Goal: Task Accomplishment & Management: Use online tool/utility

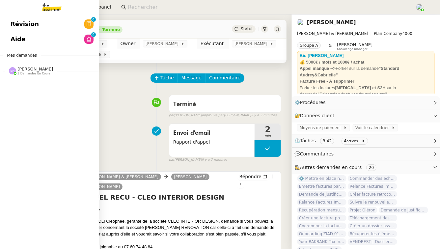
click at [15, 37] on span "Aide" at bounding box center [18, 39] width 15 height 10
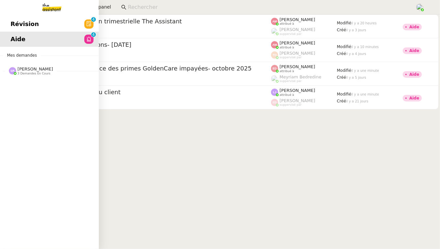
click at [42, 27] on link "Révision 0 1 2 3 4 5 6 7 8 9" at bounding box center [49, 23] width 99 height 15
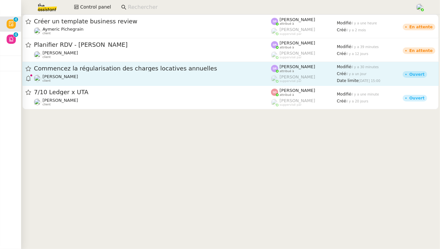
click at [131, 69] on span "Commencez la régularisation des charges locatives annuelles" at bounding box center [152, 69] width 237 height 6
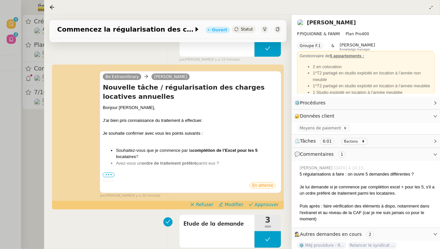
scroll to position [80, 0]
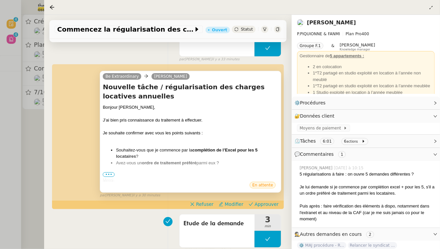
click at [111, 173] on span "•••" at bounding box center [109, 174] width 12 height 5
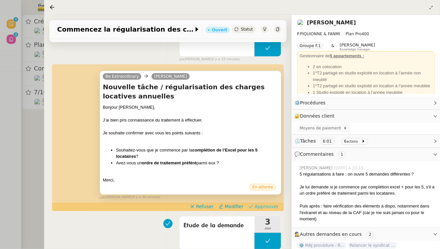
click at [260, 204] on span "Approuver" at bounding box center [266, 206] width 24 height 7
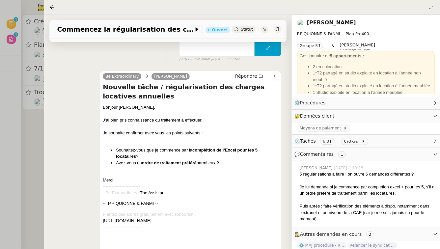
click at [32, 120] on div at bounding box center [220, 124] width 440 height 249
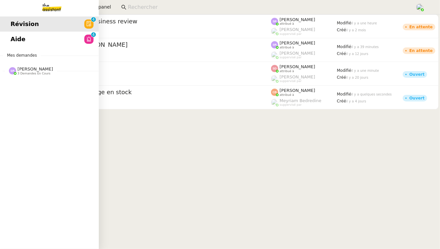
click at [28, 71] on span "[PERSON_NAME]" at bounding box center [35, 68] width 36 height 5
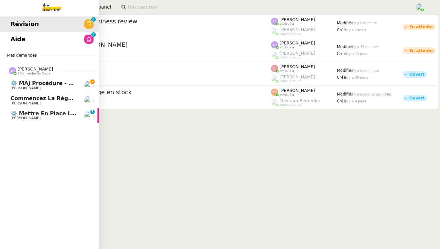
click at [39, 115] on span "⚙️ Mettre en place la procédure d'embauche" at bounding box center [78, 113] width 135 height 6
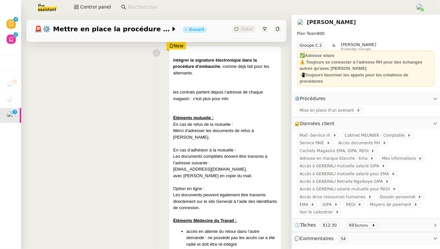
scroll to position [95, 0]
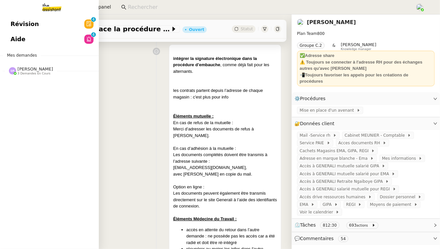
click at [44, 68] on span "[PERSON_NAME]" at bounding box center [35, 68] width 36 height 5
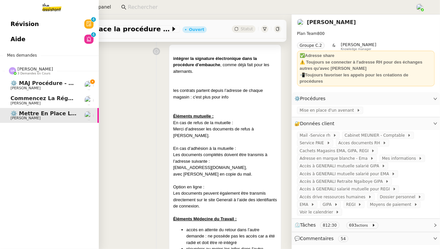
click at [49, 84] on span "⚙️ MAJ procédure - Régularisation des charges locatives" at bounding box center [96, 83] width 170 height 6
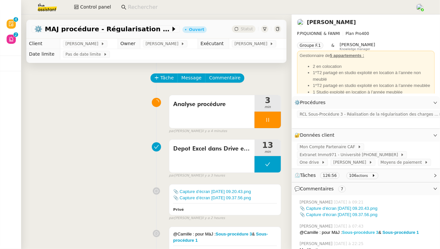
click at [359, 233] on strong "Sous-procédure 3" at bounding box center [360, 232] width 37 height 5
click at [396, 177] on span "⏲️ Tâches 127:15 106 actions" at bounding box center [360, 175] width 132 height 8
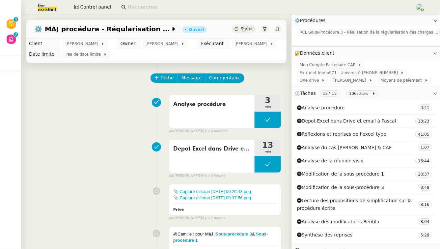
scroll to position [82, 0]
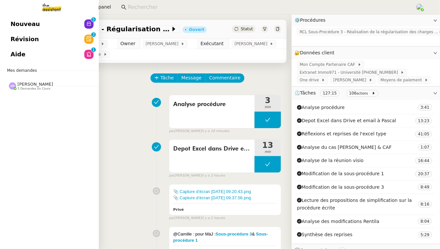
click at [41, 89] on span "3 demandes en cours" at bounding box center [33, 89] width 33 height 4
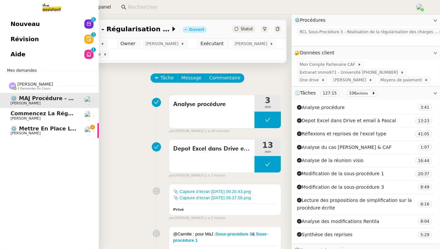
click at [41, 89] on span "3 demandes en cours" at bounding box center [33, 89] width 33 height 4
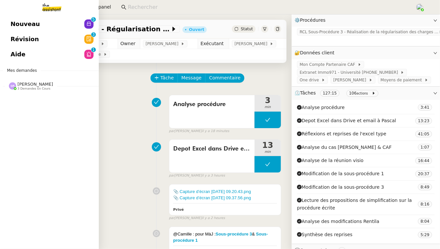
click at [70, 57] on link "Aide 0 1 2 3 4 5 6 7 8 9" at bounding box center [49, 54] width 99 height 15
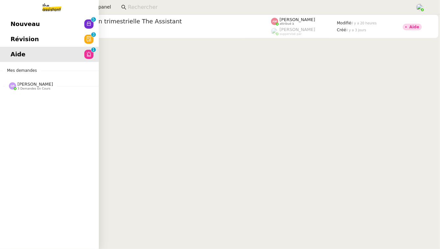
click at [19, 39] on span "Révision" at bounding box center [25, 39] width 28 height 10
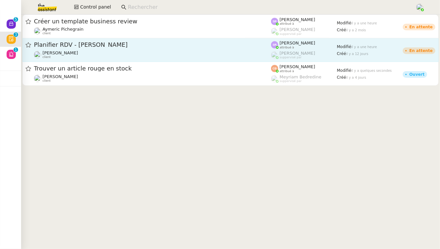
click at [158, 44] on span "Planifier RDV - [PERSON_NAME]" at bounding box center [152, 45] width 237 height 6
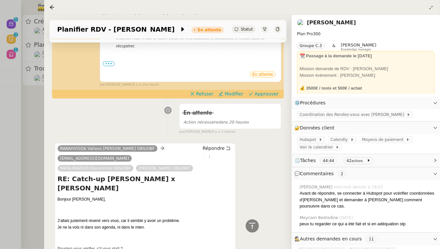
scroll to position [221, 0]
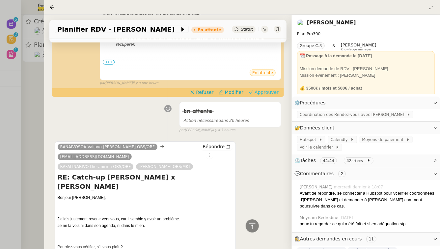
click at [262, 95] on span "Approuver" at bounding box center [266, 92] width 24 height 7
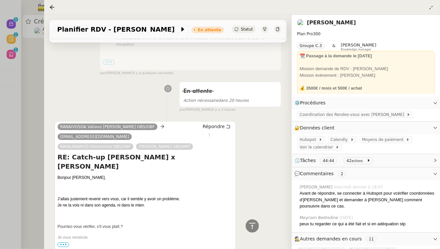
click at [0, 61] on div at bounding box center [220, 124] width 440 height 249
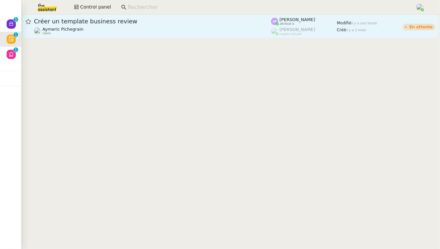
click at [69, 26] on div "Créer un template business review Aymeric Pichegrain client" at bounding box center [152, 26] width 237 height 18
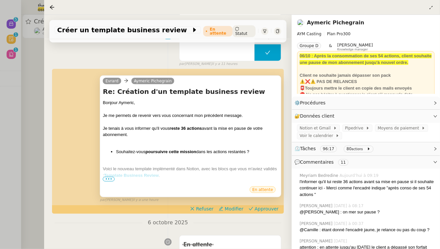
scroll to position [322, 0]
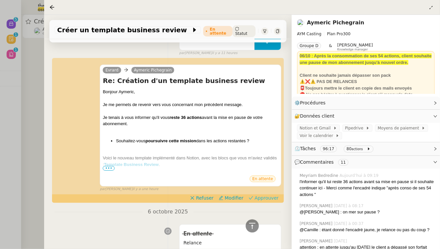
click at [259, 201] on span "Approuver" at bounding box center [266, 198] width 24 height 7
click at [0, 147] on div at bounding box center [220, 124] width 440 height 249
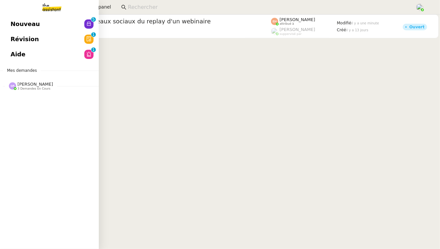
click at [49, 38] on link "Révision 0 1 2 3 4 5 6 7 8 9" at bounding box center [49, 39] width 99 height 15
click at [34, 24] on span "Nouveau" at bounding box center [25, 24] width 29 height 10
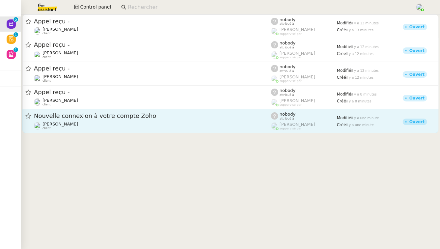
click at [118, 121] on div "Florian Parant client" at bounding box center [152, 125] width 237 height 9
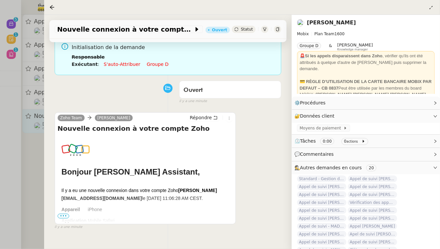
scroll to position [66, 0]
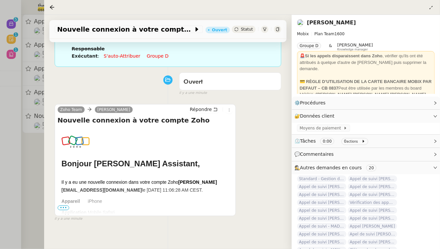
click at [6, 158] on div at bounding box center [220, 124] width 440 height 249
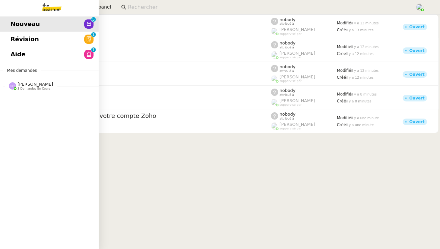
click at [10, 54] on link "Aide 0 1 2 3 4 5 6 7 8 9" at bounding box center [49, 54] width 99 height 15
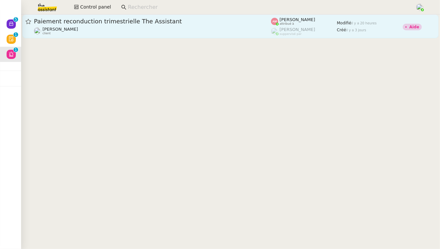
click at [171, 34] on div "David Berrebi client" at bounding box center [152, 31] width 237 height 9
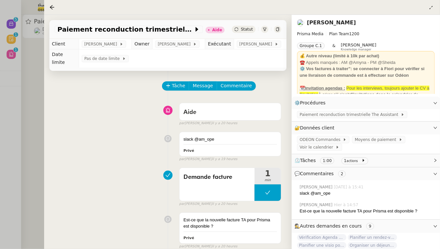
click at [38, 119] on div at bounding box center [220, 124] width 440 height 249
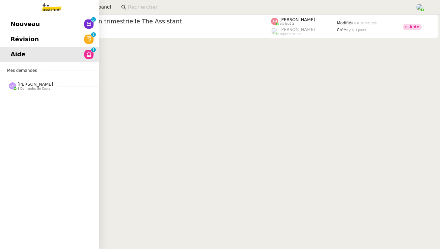
click at [13, 47] on link "Aide 0 1 2 3 4 5 6 7 8 9" at bounding box center [49, 54] width 99 height 15
click at [56, 31] on link "Nouveau 0 1 2 3 4 5 6 7 8 9" at bounding box center [49, 23] width 99 height 15
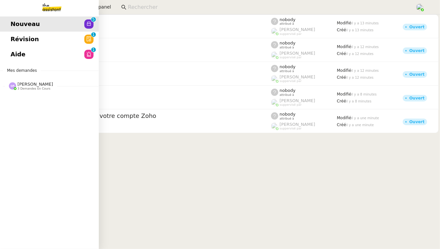
click at [16, 37] on span "Révision" at bounding box center [25, 39] width 28 height 10
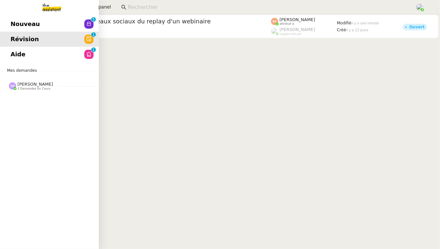
click at [40, 86] on span "[PERSON_NAME]" at bounding box center [35, 84] width 36 height 5
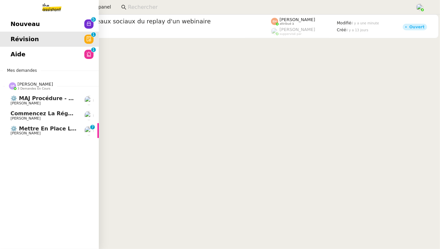
click at [50, 127] on span "⚙️ Mettre en place la procédure d'embauche" at bounding box center [78, 128] width 135 height 6
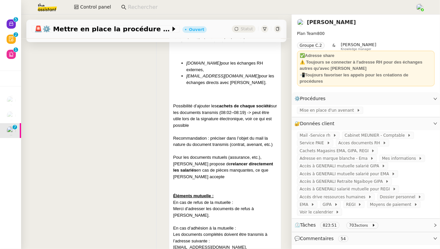
scroll to position [249, 0]
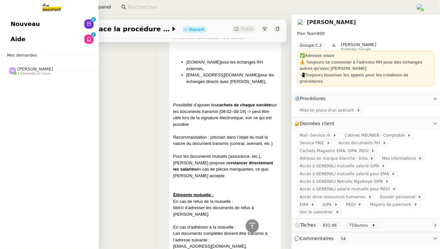
click at [34, 66] on span "Stéphanie Rakotosalama 3 demandes en cours" at bounding box center [52, 68] width 99 height 14
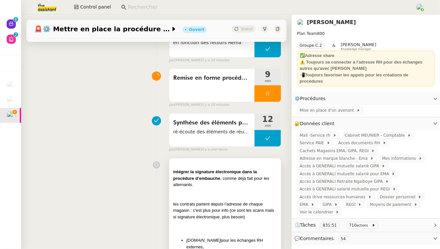
scroll to position [0, 0]
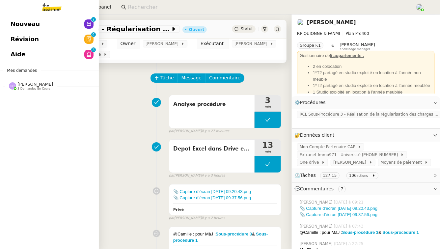
click at [25, 54] on link "Aide 0 1 2 3 4 5 6 7 8 9" at bounding box center [49, 54] width 99 height 15
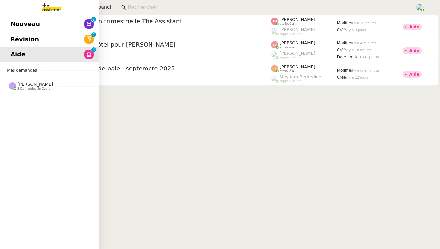
click at [22, 82] on span "[PERSON_NAME]" at bounding box center [35, 84] width 36 height 5
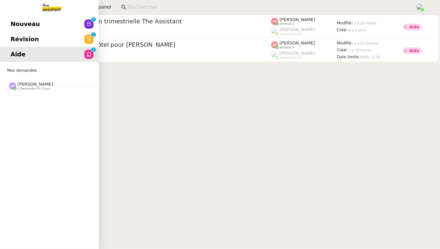
click at [51, 86] on span "[PERSON_NAME]" at bounding box center [35, 84] width 36 height 5
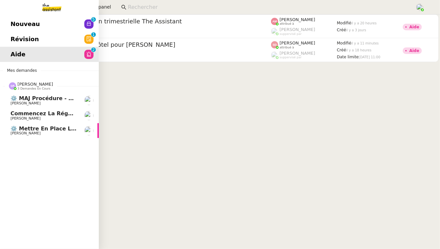
click at [73, 99] on span "⚙️ MAJ procédure - Régularisation des charges locatives" at bounding box center [96, 98] width 170 height 6
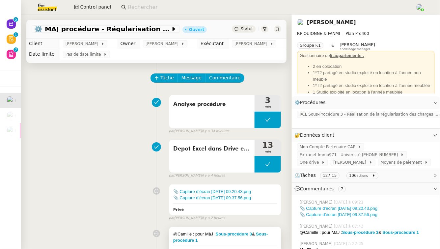
click at [235, 243] on div "@[PERSON_NAME] : pour MàJ : Sous-procédure 3 & Sous-procédure 1" at bounding box center [225, 237] width 104 height 13
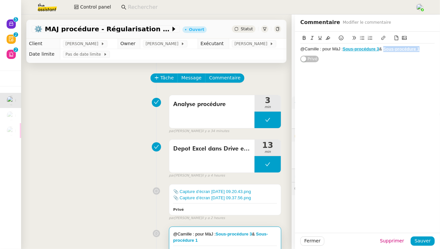
drag, startPoint x: 386, startPoint y: 49, endPoint x: 421, endPoint y: 49, distance: 35.6
click at [420, 49] on strong "Sous-procédure 1" at bounding box center [401, 48] width 37 height 5
click at [383, 39] on icon at bounding box center [383, 38] width 5 height 5
paste input "[URL][DOMAIN_NAME]"
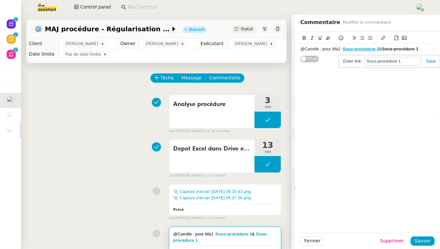
type input "[URL][DOMAIN_NAME]"
click at [371, 72] on div "@[PERSON_NAME] : pour MàJ : Sous-procédure 3 & Sous-procédure 1 Privé" at bounding box center [367, 132] width 145 height 201
click at [423, 240] on span "Sauver" at bounding box center [422, 241] width 16 height 8
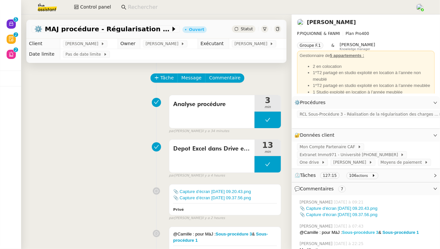
click at [366, 232] on strong "Sous-procédure 3" at bounding box center [360, 232] width 37 height 5
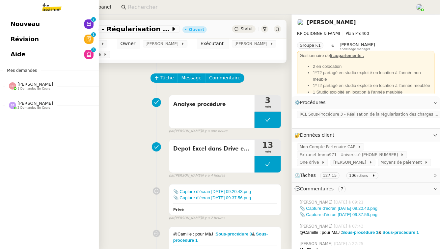
click at [37, 102] on span "[PERSON_NAME]" at bounding box center [35, 103] width 36 height 5
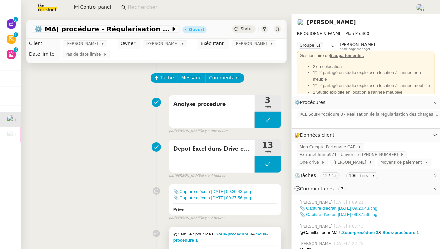
click at [247, 241] on div "@[PERSON_NAME] : pour MàJ : Sous-procédure 3 & Sous-procédure 1" at bounding box center [225, 237] width 104 height 13
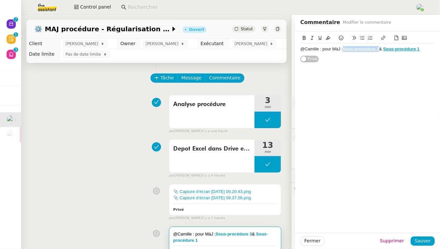
drag, startPoint x: 380, startPoint y: 50, endPoint x: 344, endPoint y: 50, distance: 36.2
click at [344, 50] on div "@[PERSON_NAME] : pour MàJ : Sous-procédure 3 & Sous-procédure 1" at bounding box center [367, 49] width 134 height 6
click at [384, 38] on icon at bounding box center [383, 38] width 5 height 5
paste input "[URL][DOMAIN_NAME]"
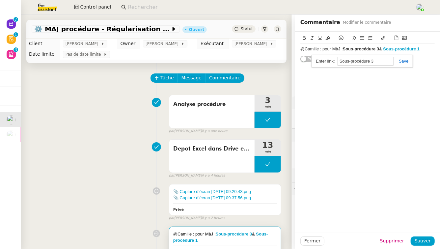
type input "[URL][DOMAIN_NAME]"
click at [432, 241] on button "Sauver" at bounding box center [422, 240] width 24 height 9
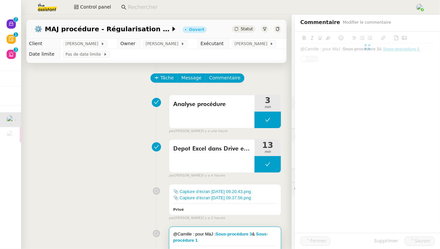
scroll to position [0, 0]
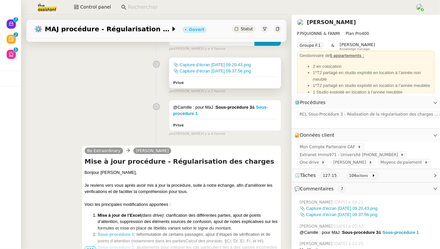
scroll to position [243, 0]
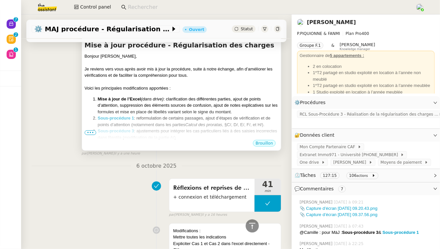
click at [89, 131] on span "•••" at bounding box center [91, 132] width 12 height 5
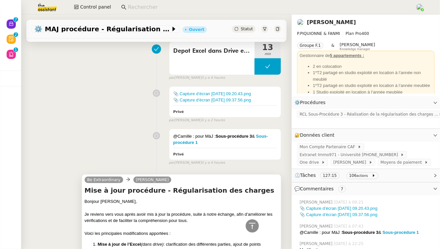
scroll to position [96, 0]
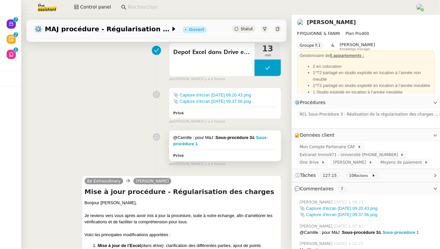
click at [249, 149] on div "@[PERSON_NAME] : pour MàJ : Sous-procédure 3 & Sous-procédure 1 Privé" at bounding box center [225, 145] width 112 height 31
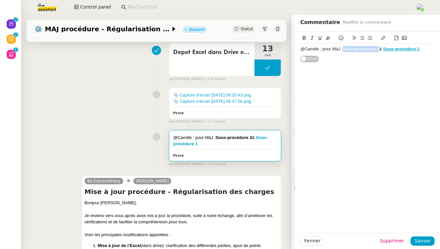
drag, startPoint x: 380, startPoint y: 49, endPoint x: 345, endPoint y: 49, distance: 35.2
click at [345, 49] on div "@[PERSON_NAME] : pour MàJ : Sous-procédure 3 & Sous-procédure 1" at bounding box center [367, 49] width 134 height 6
click at [384, 39] on icon at bounding box center [383, 38] width 5 height 5
paste input "[URL][DOMAIN_NAME]"
type input "[URL][DOMAIN_NAME]"
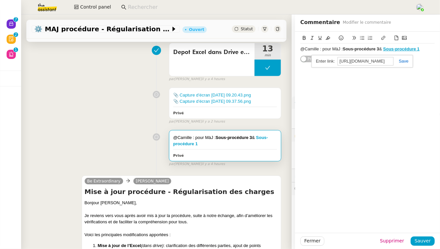
scroll to position [0, 147]
click at [402, 61] on link at bounding box center [400, 61] width 15 height 5
click at [426, 244] on span "Sauver" at bounding box center [422, 241] width 16 height 8
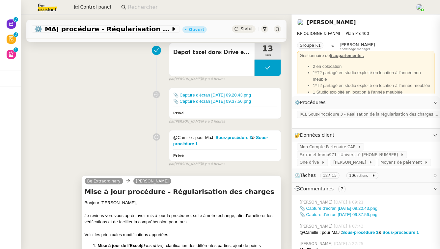
click at [210, 233] on div "Voici les principales modifications apportées :" at bounding box center [182, 234] width 194 height 7
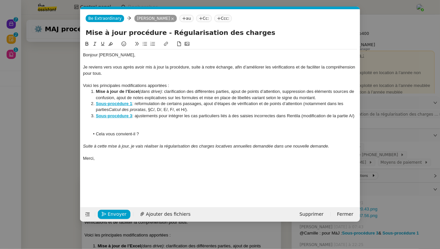
scroll to position [0, 14]
drag, startPoint x: 132, startPoint y: 118, endPoint x: 96, endPoint y: 117, distance: 36.2
click at [96, 117] on li "Sous-procédure 3 : ajustements pour intégrer les cas particuliers liés à des sa…" at bounding box center [224, 116] width 268 height 6
click at [165, 45] on icon at bounding box center [166, 43] width 5 height 5
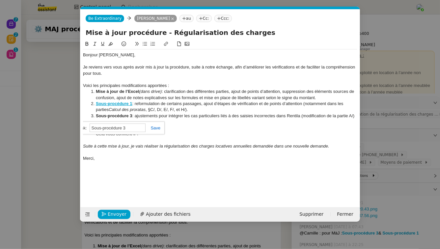
paste input "[URL][DOMAIN_NAME]"
type input "[URL][DOMAIN_NAME]"
click at [157, 127] on link at bounding box center [152, 127] width 15 height 5
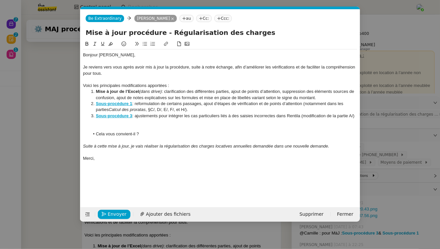
click at [357, 117] on nz-spin "Bonjour [PERSON_NAME], Je reviens vers vous après avoir mis à jour la procédure…" at bounding box center [219, 119] width 279 height 159
drag, startPoint x: 301, startPoint y: 116, endPoint x: 358, endPoint y: 117, distance: 57.3
click at [358, 117] on nz-spin "Bonjour [PERSON_NAME], Je reviens vers vous après avoir mis à jour la procédure…" at bounding box center [219, 119] width 279 height 159
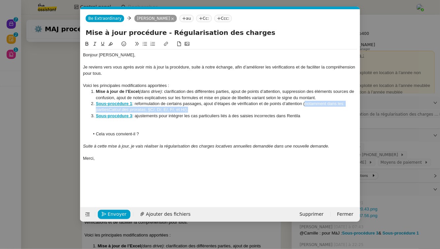
drag, startPoint x: 305, startPoint y: 111, endPoint x: 304, endPoint y: 105, distance: 6.4
click at [304, 105] on li "Sous-procédure 1 : reformulation de certains passages, ajout d’étapes de vérifi…" at bounding box center [224, 107] width 268 height 12
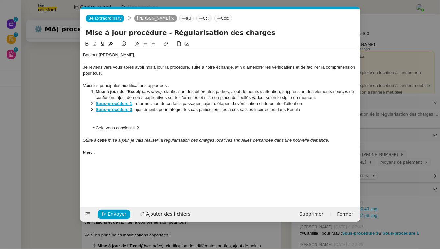
click at [20, 108] on nz-modal-container "Service TA - VOYAGE - PROPOSITION GLOBALE A utiliser dans le cadre de propositi…" at bounding box center [220, 124] width 440 height 249
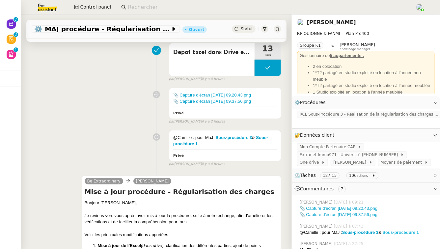
click at [398, 231] on strong "Sous-procédure 1" at bounding box center [400, 232] width 37 height 5
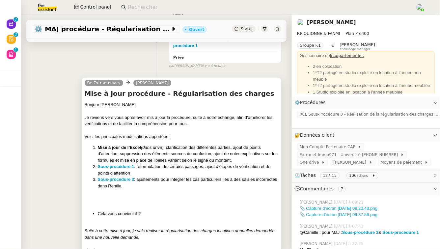
scroll to position [271, 0]
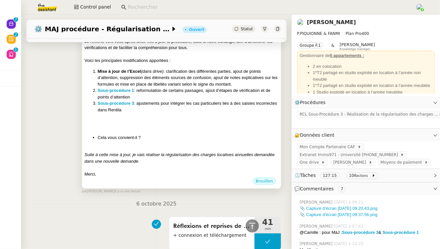
click at [189, 116] on div "Bonjour [PERSON_NAME], Je reviens vers vous après avoir mis à jour la procédure…" at bounding box center [182, 101] width 194 height 152
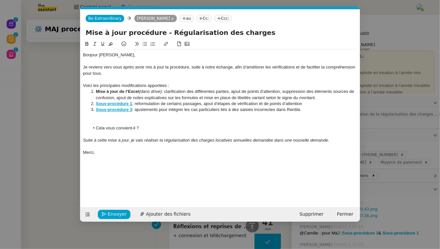
scroll to position [271, 0]
click at [132, 104] on li "Sous-procédure 1 : reformulation de certains passages, ajout d’étapes de vérifi…" at bounding box center [224, 104] width 268 height 6
drag, startPoint x: 132, startPoint y: 105, endPoint x: 96, endPoint y: 106, distance: 36.2
click at [96, 106] on strong "Sous-procédure 1" at bounding box center [114, 103] width 37 height 5
click at [167, 43] on icon at bounding box center [166, 43] width 5 height 5
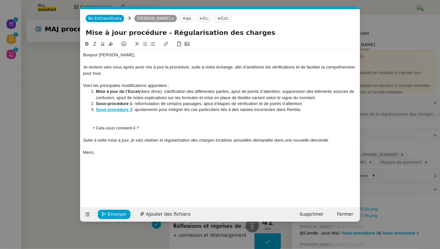
click at [167, 43] on icon at bounding box center [166, 43] width 5 height 5
paste input "[URL][DOMAIN_NAME]"
type input "[URL][DOMAIN_NAME]"
click at [112, 113] on div at bounding box center [220, 116] width 274 height 6
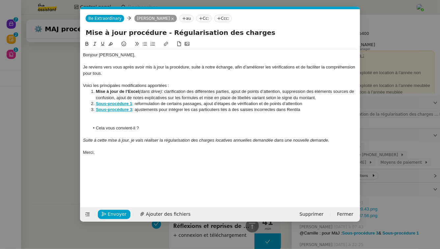
click at [113, 112] on strong "Sous-procédure 3" at bounding box center [114, 109] width 37 height 5
click at [119, 121] on link "[URL][DOMAIN_NAME]" at bounding box center [97, 122] width 45 height 9
click at [124, 104] on strong "Sous-procédure 1" at bounding box center [114, 103] width 37 height 5
click at [120, 116] on link "[URL][DOMAIN_NAME]" at bounding box center [97, 115] width 45 height 9
click at [109, 216] on span "Envoyer" at bounding box center [117, 214] width 19 height 8
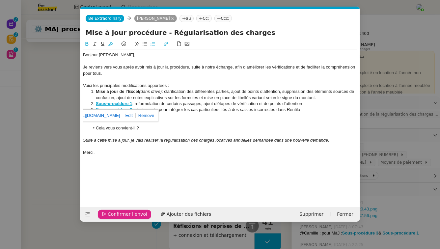
click at [109, 216] on span "Confirmer l'envoi" at bounding box center [128, 214] width 40 height 8
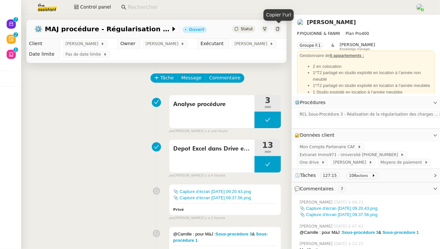
click at [278, 30] on icon at bounding box center [278, 29] width 4 height 4
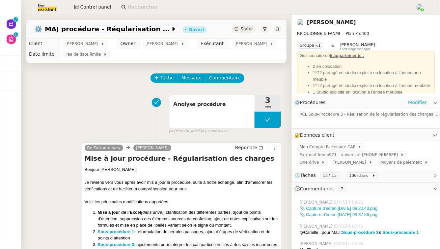
click at [417, 101] on link "Modifier" at bounding box center [417, 103] width 19 height 8
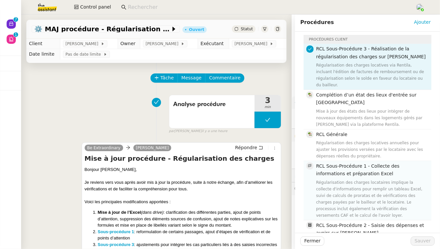
scroll to position [18, 0]
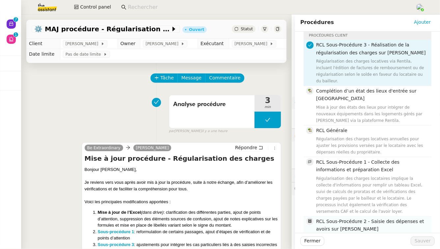
click at [342, 216] on nz-list-item "RCL Sous-Procédure 2 - Saisie des dépenses et avoirs sur [PERSON_NAME] des dépe…" at bounding box center [367, 242] width 128 height 53
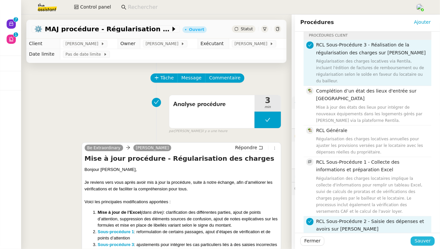
click at [429, 242] on span "Sauver" at bounding box center [422, 241] width 16 height 8
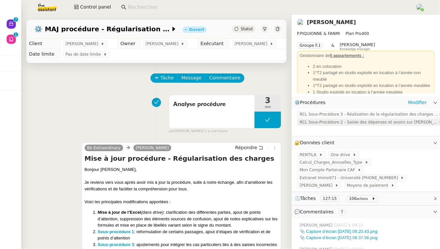
click at [348, 123] on span "RCL Sous-Procédure 2 - Saisie des dépenses et avoirs sur [PERSON_NAME]" at bounding box center [369, 122] width 139 height 7
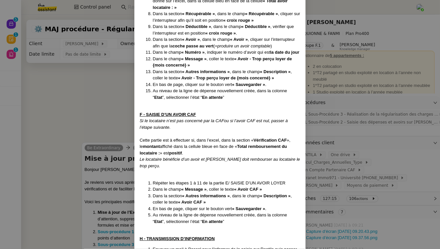
scroll to position [1032, 0]
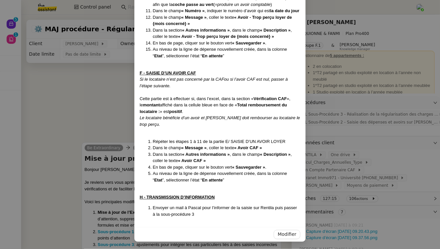
click at [2, 94] on nz-modal-container "Créé le [DATE] MAJ le [DATE] Contexte : Il s’agit de la deuxième étape qui est …" at bounding box center [220, 124] width 440 height 249
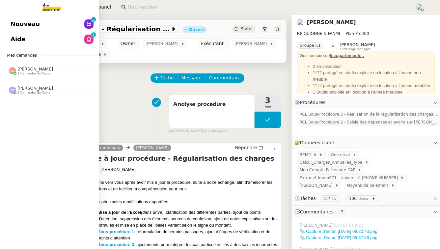
click at [47, 71] on span "[PERSON_NAME]" at bounding box center [35, 68] width 36 height 5
click at [49, 83] on span "Avenant complement d'heures DE LEEUW" at bounding box center [73, 83] width 124 height 6
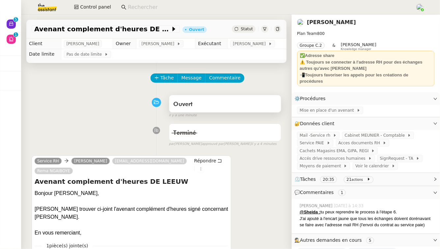
click at [225, 109] on div "Ouvert" at bounding box center [225, 104] width 104 height 11
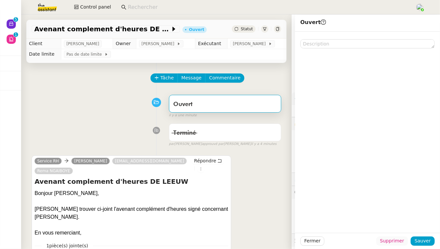
click at [398, 240] on span "Supprimer" at bounding box center [392, 241] width 24 height 8
click at [408, 226] on span "Ok" at bounding box center [410, 223] width 6 height 7
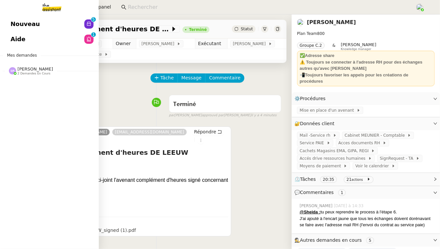
click at [35, 75] on span "2 demandes en cours" at bounding box center [33, 74] width 33 height 4
click at [85, 36] on nz-avatar at bounding box center [88, 39] width 9 height 9
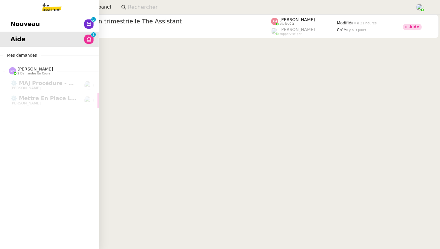
click at [12, 26] on span "Nouveau" at bounding box center [25, 24] width 29 height 10
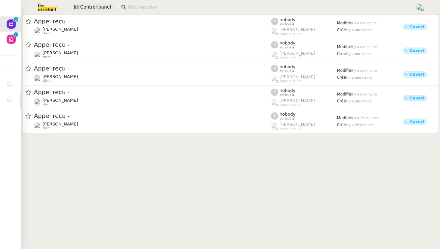
click at [90, 9] on span "Control panel" at bounding box center [95, 7] width 31 height 8
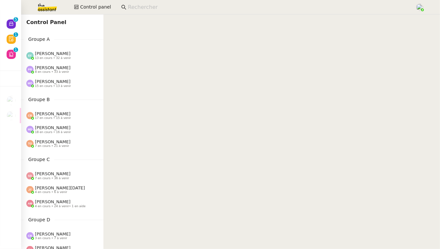
click at [51, 174] on span "[PERSON_NAME]" at bounding box center [53, 173] width 36 height 5
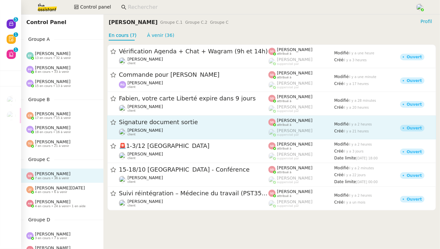
click at [184, 125] on span "Signature document sortie" at bounding box center [193, 122] width 149 height 6
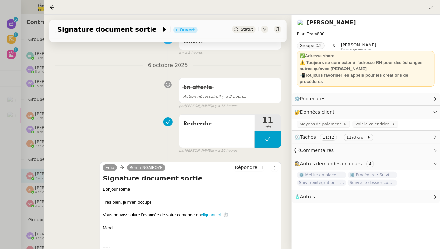
scroll to position [88, 0]
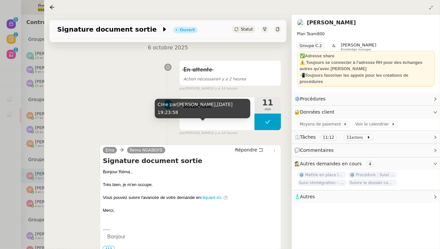
click at [9, 178] on div at bounding box center [220, 124] width 440 height 249
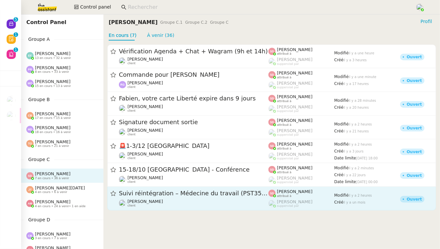
click at [168, 202] on div "[PERSON_NAME] client" at bounding box center [193, 203] width 149 height 9
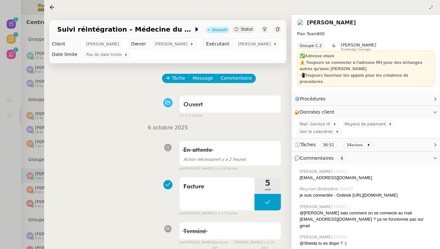
click at [0, 184] on div at bounding box center [220, 124] width 440 height 249
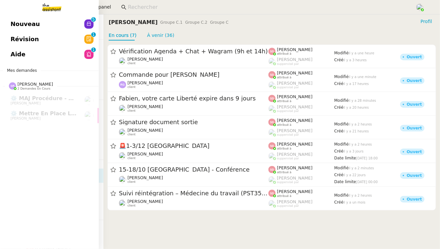
click at [39, 39] on link "Révision 0 1 2 3 4 5 6 7 8 9" at bounding box center [49, 39] width 99 height 15
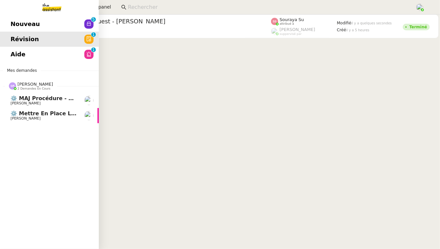
click at [53, 102] on span "[PERSON_NAME]" at bounding box center [44, 103] width 66 height 4
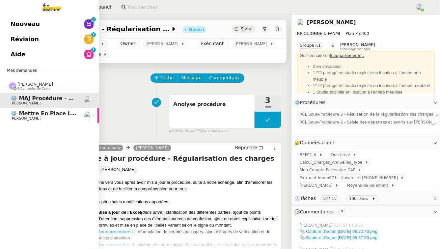
click at [60, 115] on span "⚙️ Mettre en place la procédure d'embauche" at bounding box center [78, 113] width 135 height 6
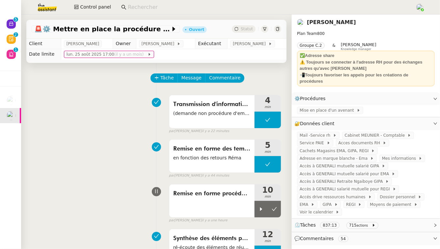
click at [382, 221] on span "⏲️ Tâches 837:13 715 actions" at bounding box center [360, 225] width 132 height 8
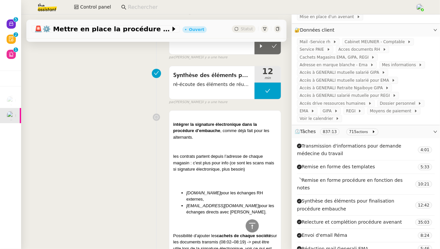
scroll to position [155, 0]
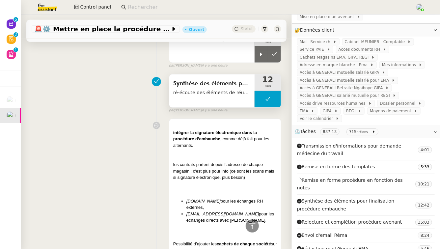
click at [216, 105] on div "Synthèse des éléments pour finalisation procédure embauche ré-écoute des élémen…" at bounding box center [211, 90] width 85 height 33
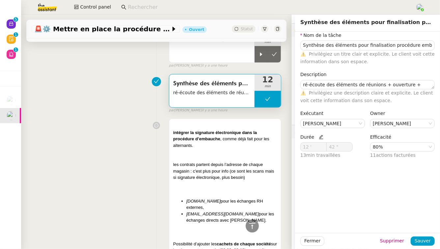
click at [105, 112] on div "Synthèse des éléments pour finalisation procédure embauche ré-écoute des élémen…" at bounding box center [157, 92] width 250 height 42
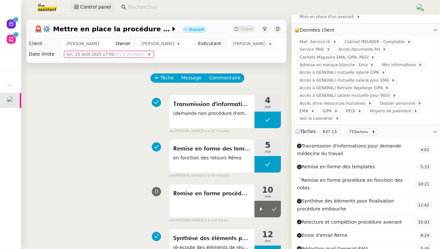
click at [87, 9] on span "Control panel" at bounding box center [95, 7] width 31 height 8
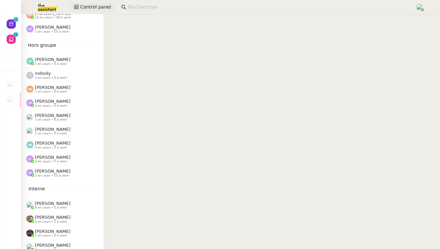
scroll to position [373, 0]
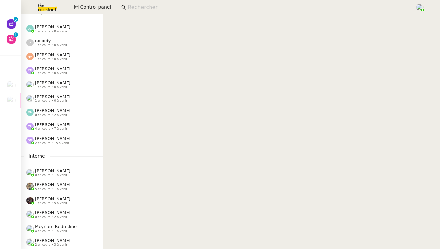
click at [71, 135] on div "[PERSON_NAME] 2 en cours • 15 à venir" at bounding box center [62, 140] width 82 height 14
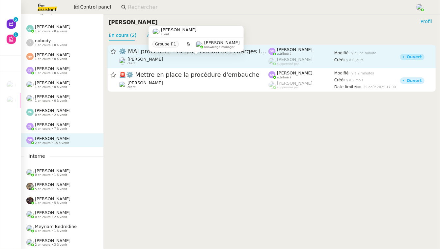
click at [165, 62] on div "[PERSON_NAME] client" at bounding box center [193, 61] width 149 height 9
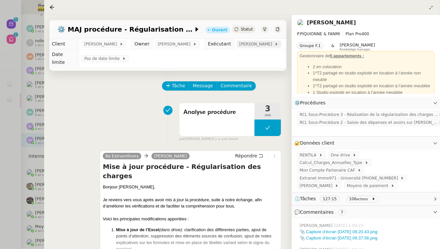
click at [239, 45] on span "[PERSON_NAME]" at bounding box center [256, 44] width 35 height 7
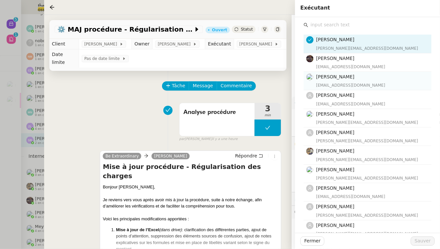
click at [346, 84] on div "[EMAIL_ADDRESS][DOMAIN_NAME]" at bounding box center [371, 85] width 111 height 7
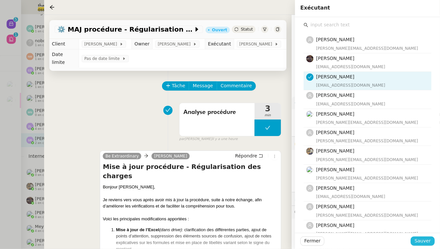
click at [431, 241] on button "Sauver" at bounding box center [422, 240] width 24 height 9
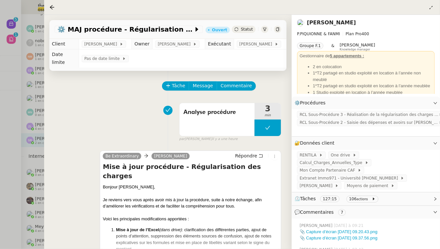
click at [9, 132] on div at bounding box center [220, 124] width 440 height 249
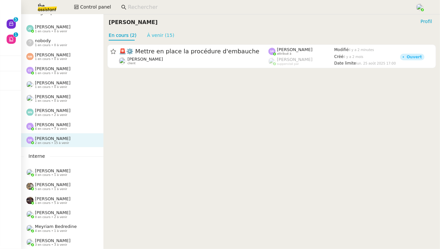
click at [160, 34] on link "À venir (15)" at bounding box center [160, 35] width 27 height 5
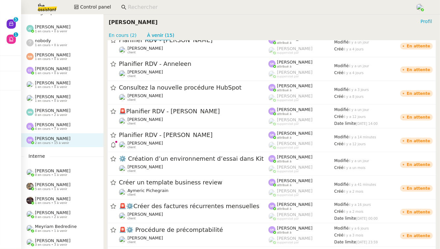
scroll to position [132, 0]
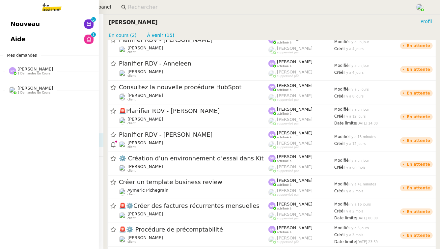
click at [16, 24] on span "Nouveau" at bounding box center [25, 24] width 29 height 10
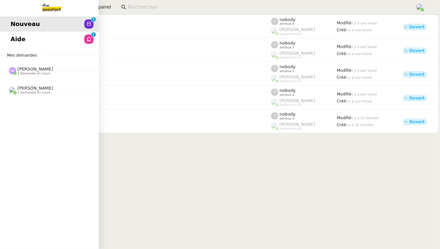
click at [28, 89] on span "[PERSON_NAME]" at bounding box center [35, 88] width 36 height 5
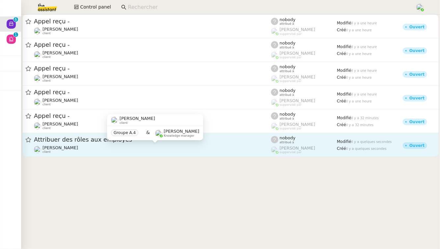
click at [109, 145] on div "[PERSON_NAME] client" at bounding box center [152, 149] width 237 height 9
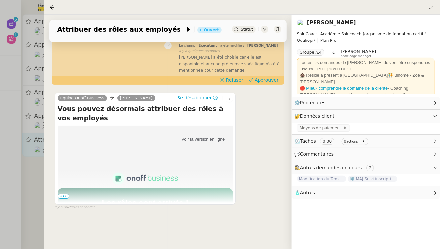
scroll to position [92, 0]
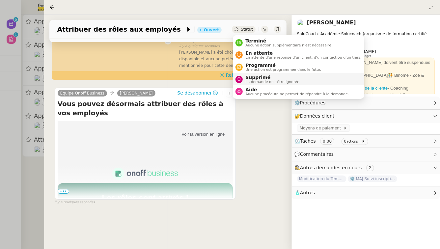
click at [250, 80] on span "La demande doit être ignorée." at bounding box center [272, 82] width 55 height 4
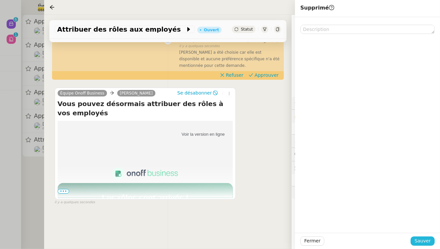
click at [426, 238] on span "Sauver" at bounding box center [422, 241] width 16 height 8
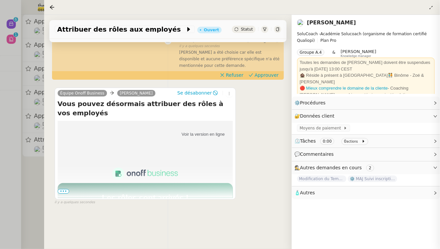
click at [0, 196] on div at bounding box center [220, 124] width 440 height 249
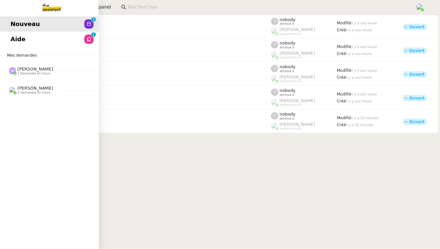
click at [42, 34] on link "Aide 0 1 2 3 4 5 6 7 8 9" at bounding box center [49, 39] width 99 height 15
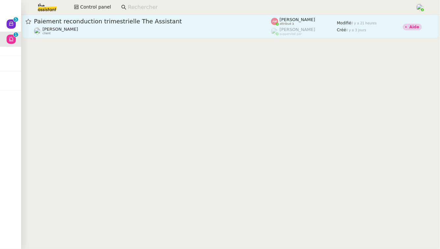
click at [193, 17] on div "Paiement reconduction trimestrielle The Assistant" at bounding box center [152, 21] width 237 height 8
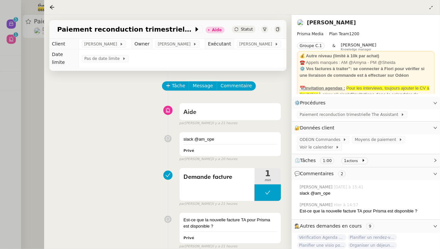
click at [43, 122] on div at bounding box center [220, 124] width 440 height 249
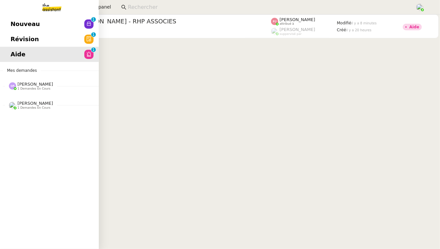
click at [45, 104] on span "[PERSON_NAME]" at bounding box center [35, 103] width 36 height 5
click at [53, 84] on span "[PERSON_NAME]" at bounding box center [35, 84] width 36 height 5
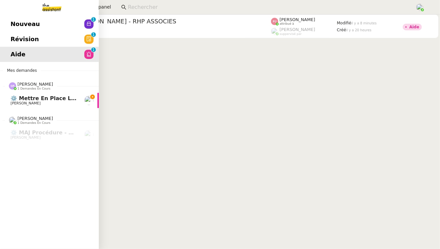
click at [63, 99] on span "⚙️ Mettre en place la procédure d'embauche" at bounding box center [78, 98] width 135 height 6
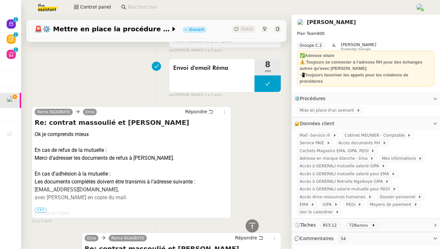
scroll to position [1013, 0]
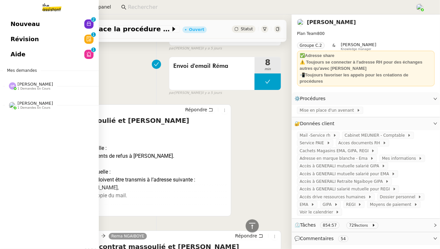
click at [14, 36] on span "Révision" at bounding box center [25, 39] width 28 height 10
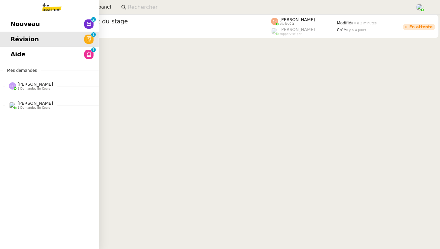
click at [13, 18] on link "Nouveau 0 1 2 3 4 5 6 7 8 9" at bounding box center [49, 23] width 99 height 15
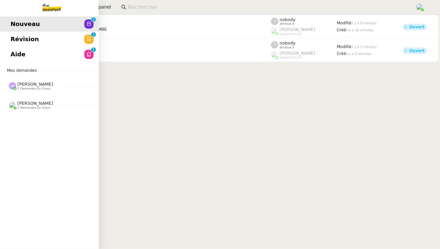
click at [63, 59] on link "Aide 0 1 2 3 4 5 6 7 8 9" at bounding box center [49, 54] width 99 height 15
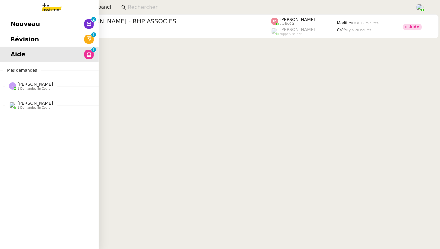
click at [36, 107] on span "1 demandes en cours" at bounding box center [33, 108] width 33 height 4
click at [46, 87] on span "1 demandes en cours" at bounding box center [33, 89] width 33 height 4
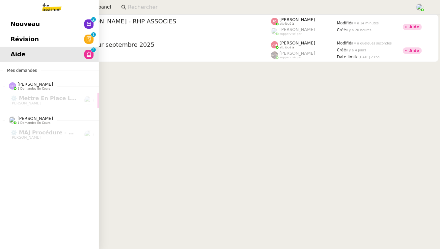
click at [34, 40] on link "Révision 0 1 2 3 4 5 6 7 8 9" at bounding box center [49, 39] width 99 height 15
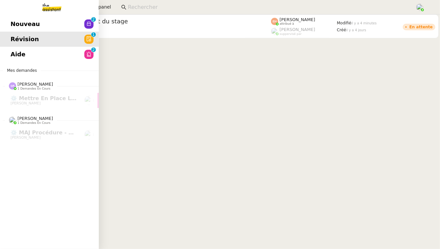
click at [13, 16] on link "Nouveau 0 1 2 3 4 5 6 7 8 9" at bounding box center [49, 23] width 99 height 15
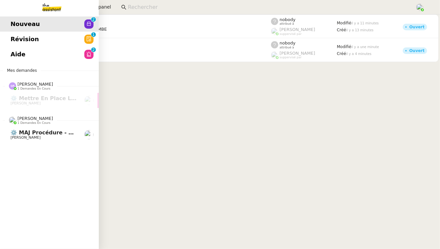
click at [72, 128] on link "⚙️ MAJ procédure - Régularisation des charges locatives [PERSON_NAME]" at bounding box center [49, 134] width 99 height 15
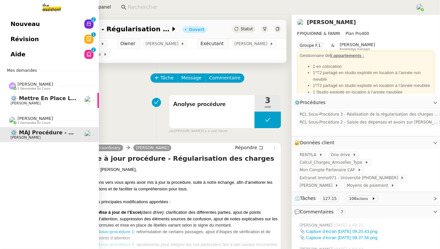
click at [65, 100] on span "⚙️ Mettre en place la procédure d'embauche" at bounding box center [78, 98] width 135 height 6
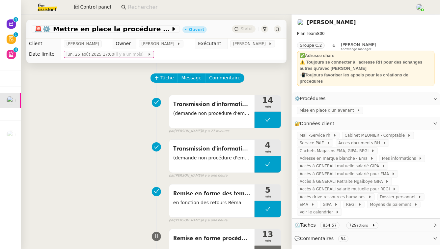
click at [264, 26] on div at bounding box center [264, 28] width 7 height 7
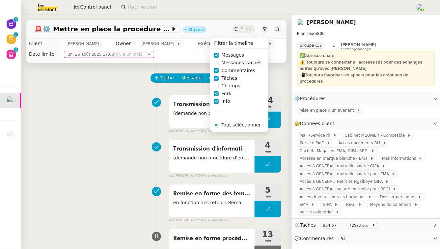
click at [233, 74] on span "Commentaires" at bounding box center [238, 71] width 39 height 8
click at [137, 155] on div "Transmission d'informations pour demande médecine du travail (demande non procé…" at bounding box center [157, 157] width 250 height 42
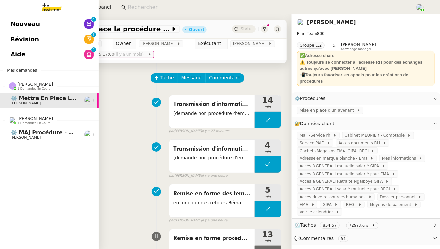
click at [19, 141] on link "⚙️ MAJ procédure - Régularisation des charges locatives [PERSON_NAME]" at bounding box center [49, 134] width 99 height 15
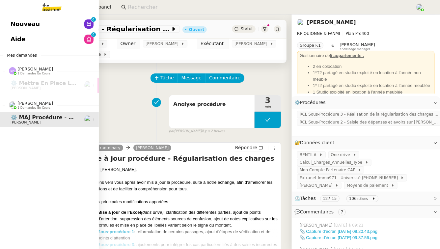
click at [83, 42] on link "Aide 0 1 2 3 4 5 6 7 8 9" at bounding box center [49, 39] width 99 height 15
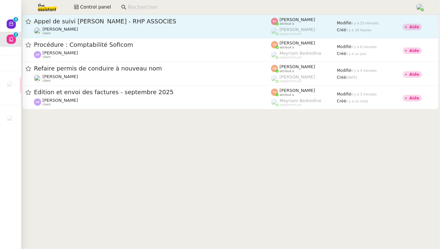
click at [143, 23] on span "Appel de suivi [PERSON_NAME] - RHP ASSOCIES" at bounding box center [152, 21] width 237 height 6
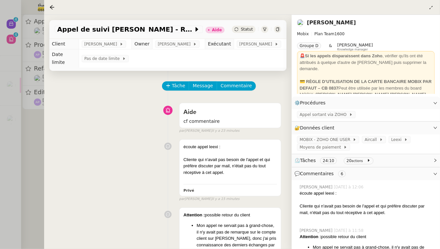
click at [35, 173] on div at bounding box center [220, 124] width 440 height 249
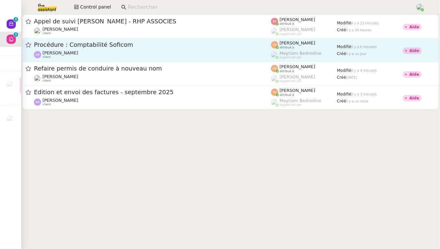
click at [119, 45] on span "Procédure : Comptabilité Soficom" at bounding box center [152, 45] width 237 height 6
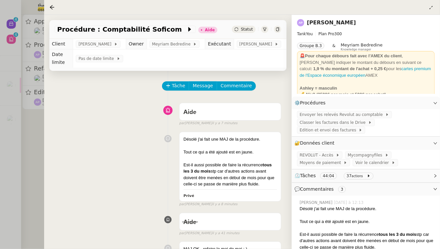
click at [14, 193] on div at bounding box center [220, 124] width 440 height 249
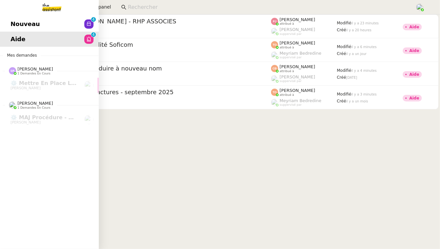
click at [21, 24] on span "Nouveau" at bounding box center [25, 24] width 29 height 10
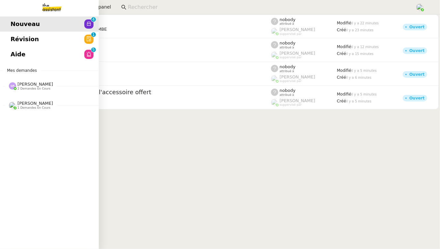
click at [11, 52] on span "Aide" at bounding box center [18, 54] width 15 height 10
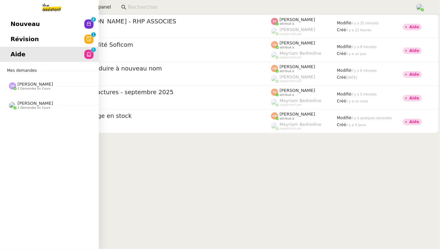
click at [44, 105] on span "[PERSON_NAME]" at bounding box center [35, 103] width 36 height 5
click at [53, 84] on span "[PERSON_NAME]" at bounding box center [35, 84] width 36 height 5
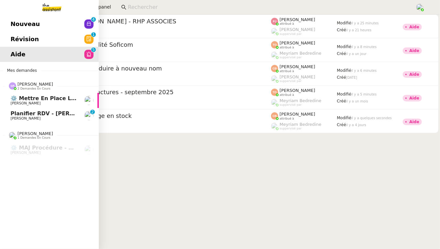
click at [53, 113] on span "Planifier RDV - [PERSON_NAME]" at bounding box center [58, 113] width 94 height 6
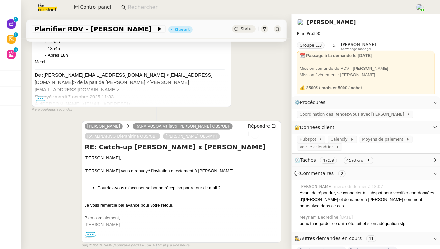
scroll to position [181, 0]
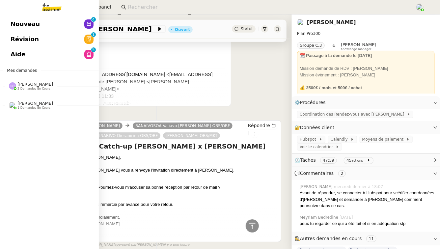
click at [31, 57] on link "Aide 0 1 2 3 4 5 6 7 8 9" at bounding box center [49, 54] width 99 height 15
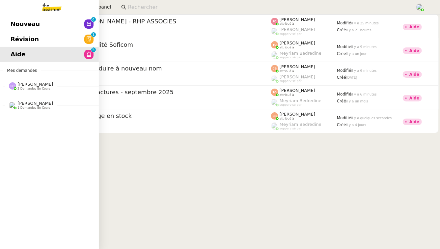
click at [33, 30] on link "Nouveau 0 1 2 3 4 5 6 7 8 9" at bounding box center [49, 23] width 99 height 15
